Goal: Book appointment/travel/reservation

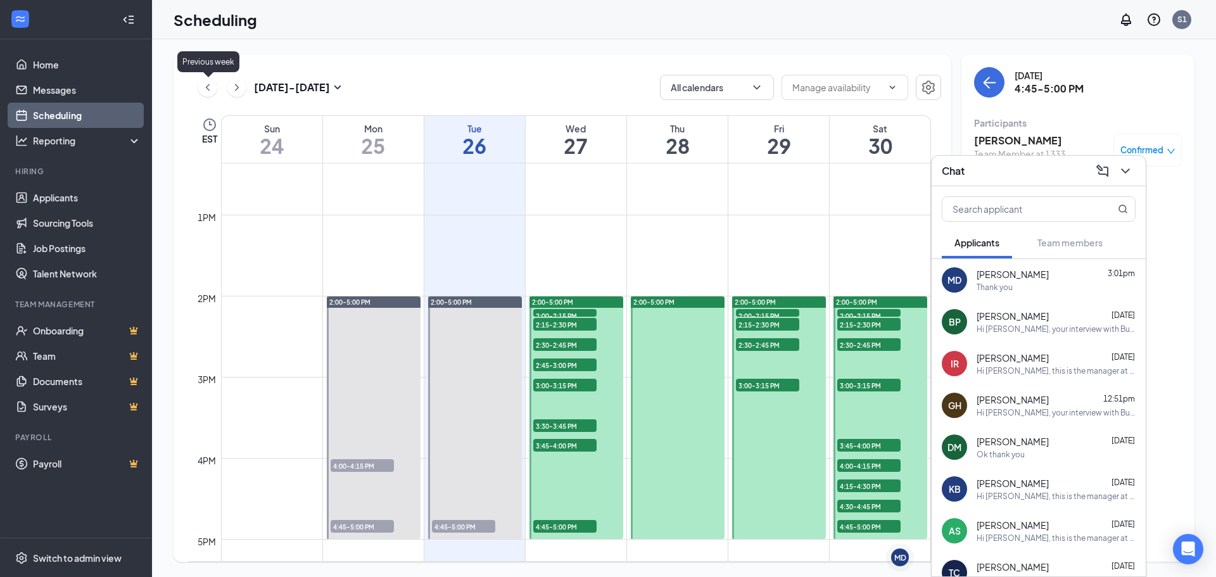
click at [205, 88] on icon "ChevronLeft" at bounding box center [207, 87] width 13 height 15
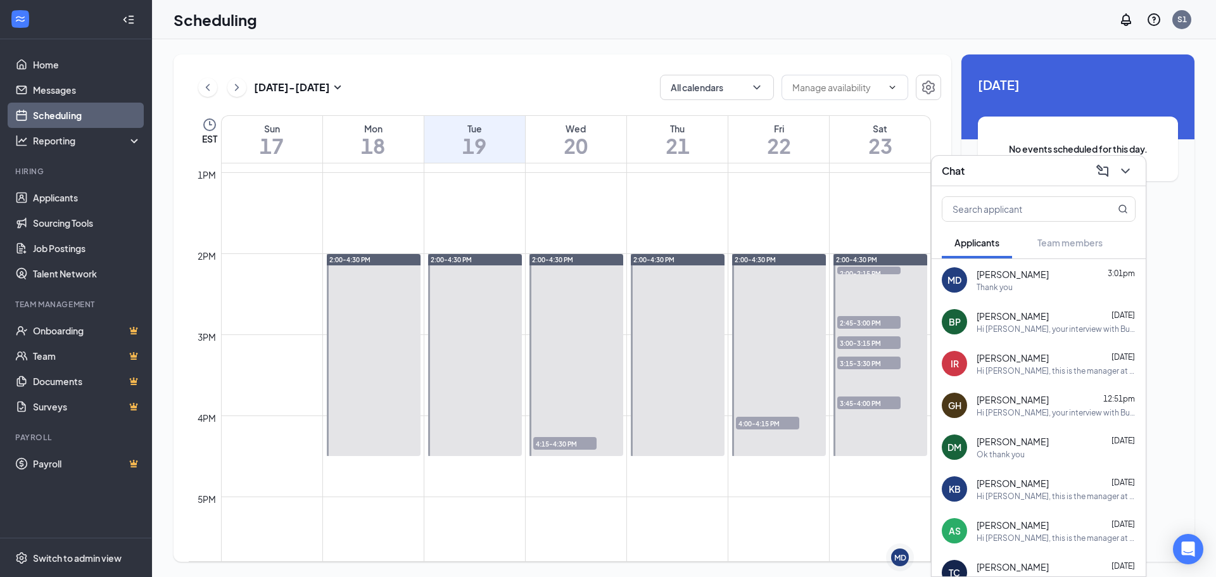
scroll to position [1002, 0]
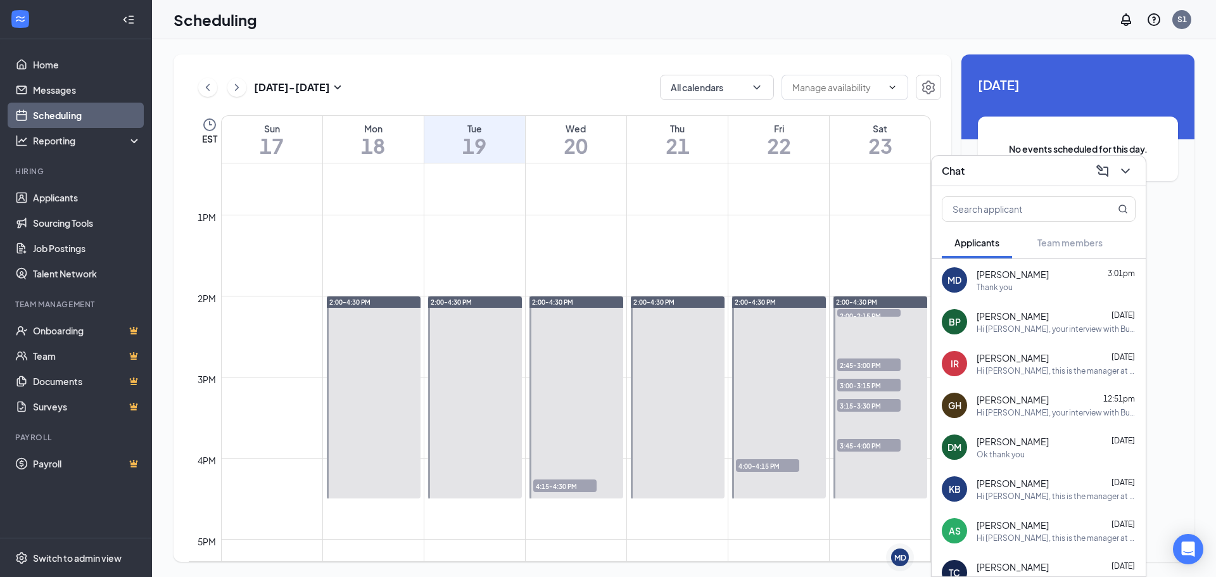
click at [577, 486] on span "4:15-4:30 PM" at bounding box center [564, 485] width 63 height 13
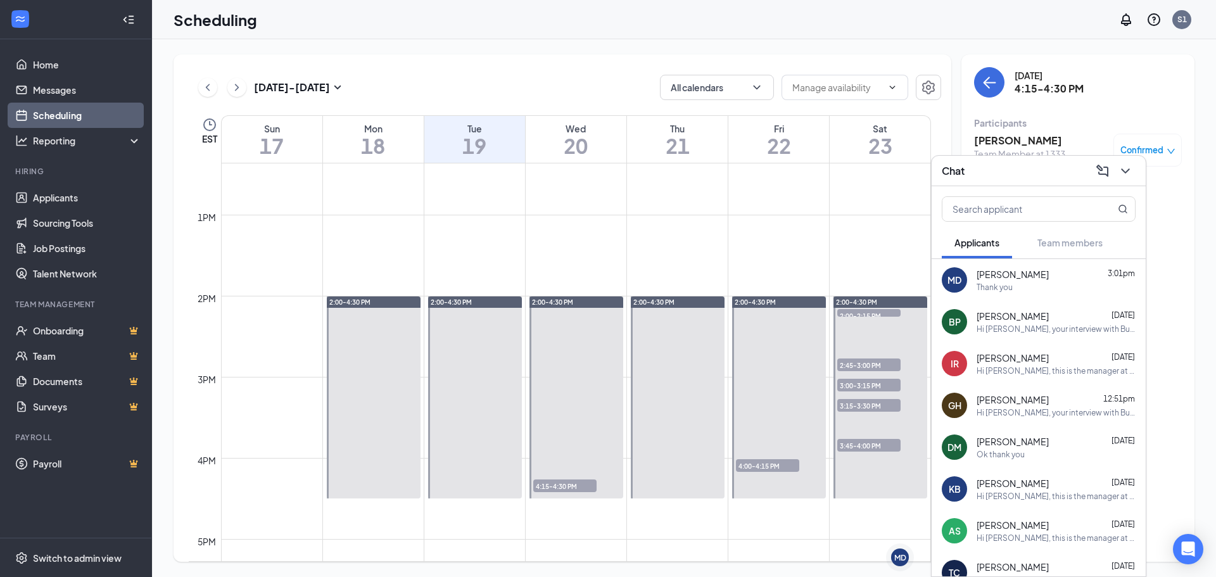
click at [976, 134] on h3 "[PERSON_NAME]" at bounding box center [1019, 141] width 91 height 14
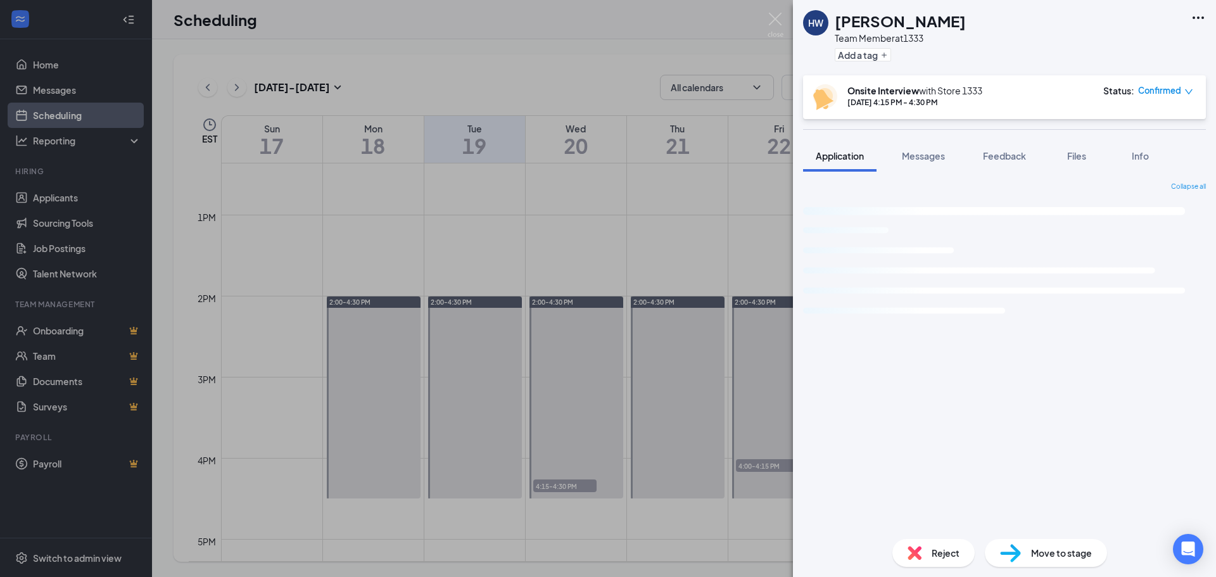
click at [633, 73] on div "HW [PERSON_NAME] Team Member at 1333 Add a tag Onsite Interview with Store [DAT…" at bounding box center [608, 288] width 1216 height 577
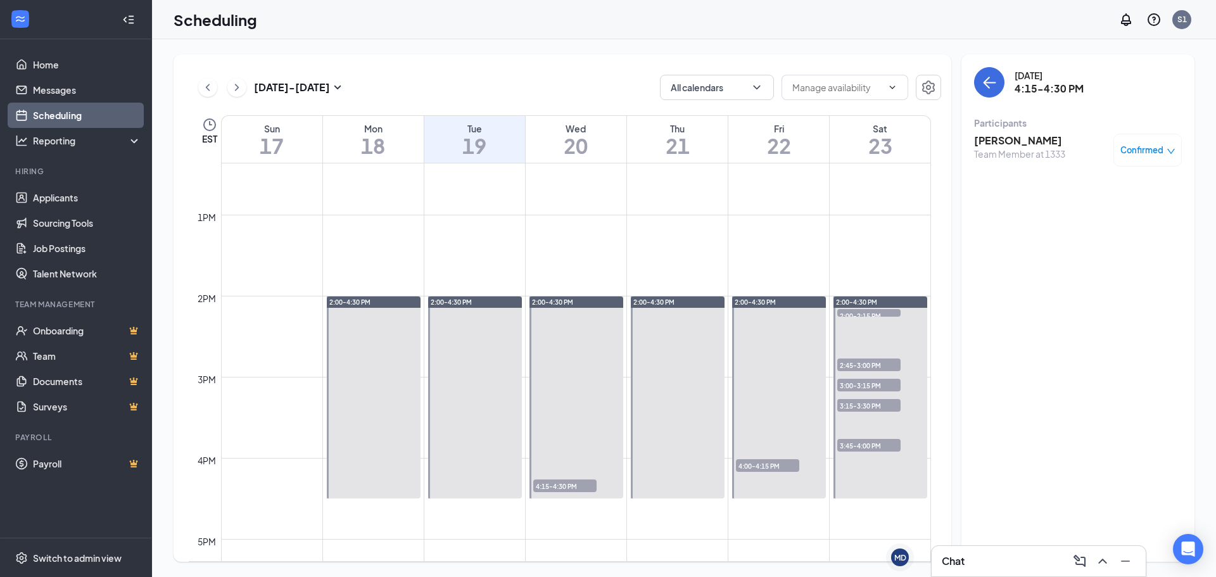
click at [564, 463] on div "12am 1am 2am 3am 4am 5am 6am 7am 8am 9am 10am 11am 12pm 1pm 2pm 3pm 4pm 5pm 6pm…" at bounding box center [560, 133] width 742 height 1945
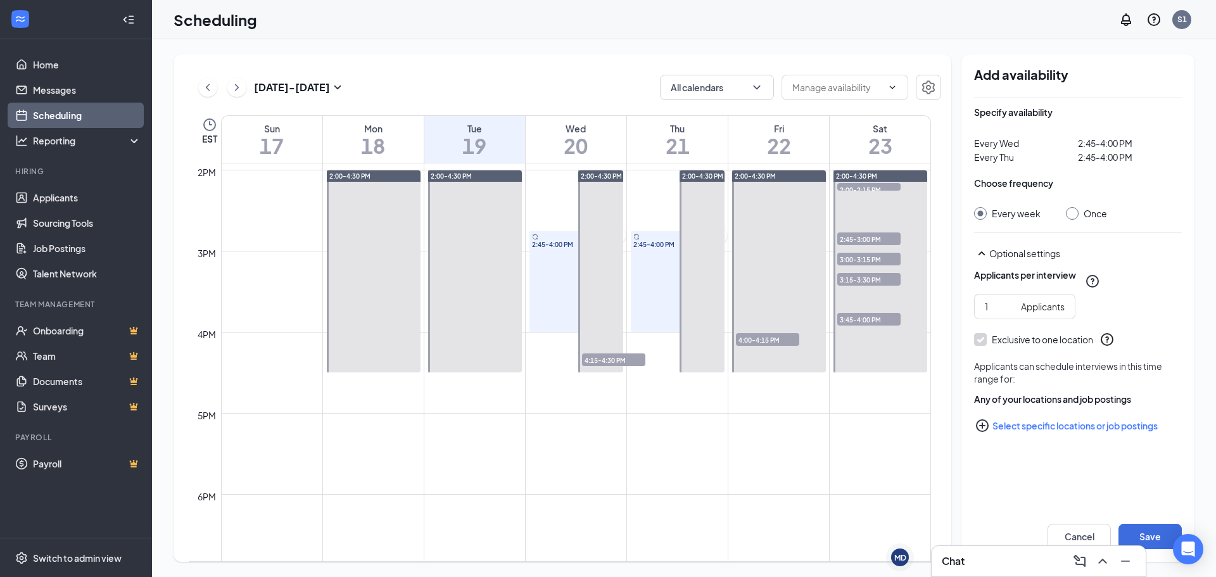
scroll to position [1129, 0]
click at [650, 256] on div "2:45-4:00 PM" at bounding box center [678, 280] width 94 height 101
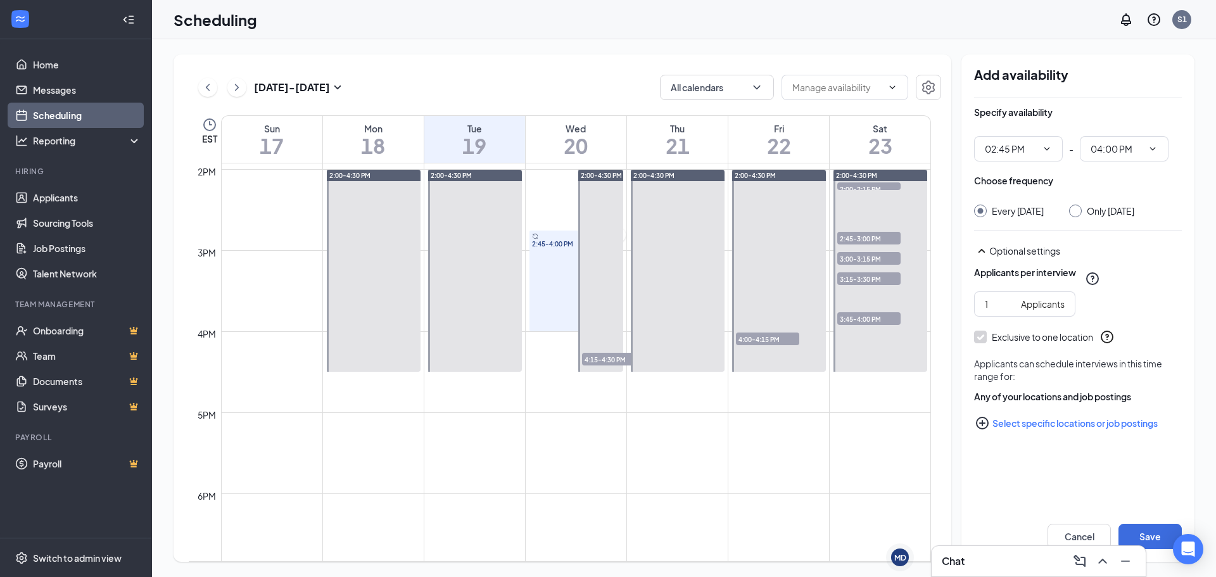
click at [582, 293] on div at bounding box center [601, 271] width 46 height 202
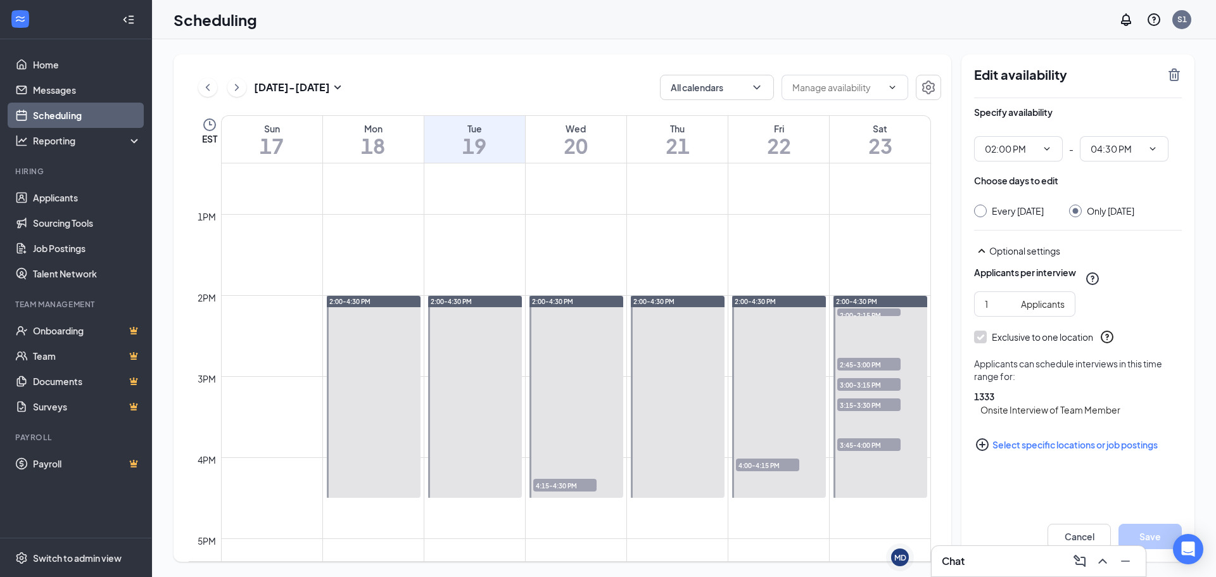
scroll to position [1002, 0]
click at [1116, 47] on div "Aug 17 - Aug 23 All calendars EST Sun 17 Mon 18 Tue 19 Wed 20 Thu 21 Fri 22 Sat…" at bounding box center [684, 308] width 1064 height 538
click at [748, 462] on span "4:00-4:15 PM" at bounding box center [767, 465] width 63 height 13
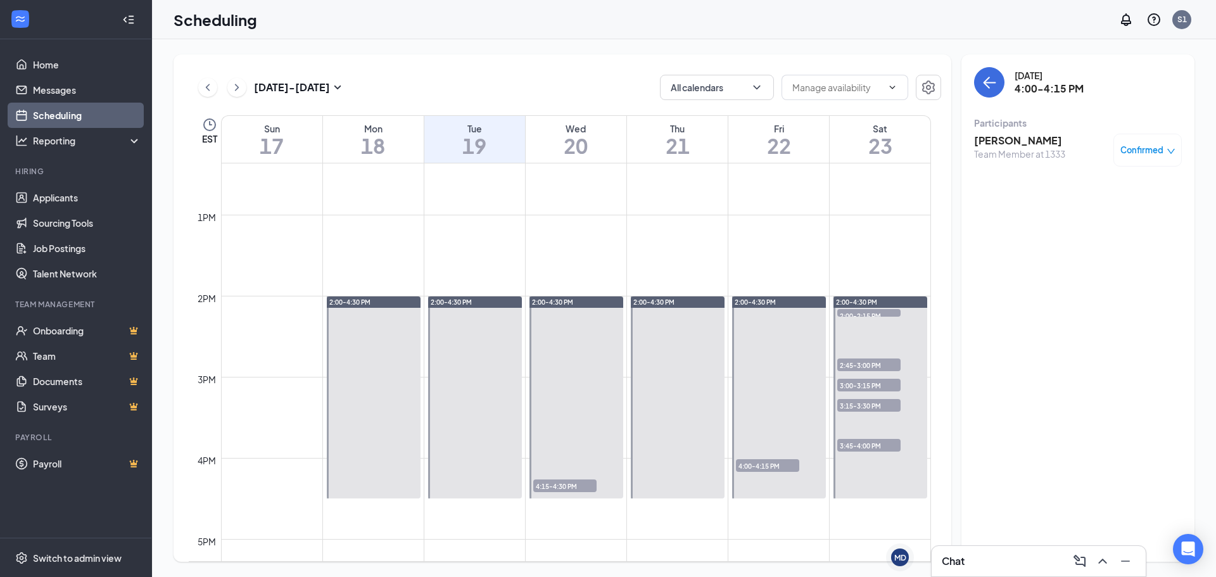
click at [855, 363] on span "2:45-3:00 PM" at bounding box center [868, 364] width 63 height 13
click at [854, 386] on span "3:00-3:15 PM" at bounding box center [868, 385] width 63 height 13
click at [859, 405] on span "3:15-3:30 PM" at bounding box center [868, 405] width 63 height 13
click at [868, 312] on span "2:00-2:15 PM" at bounding box center [868, 315] width 63 height 13
click at [862, 443] on span "3:45-4:00 PM" at bounding box center [868, 445] width 63 height 13
